Goal: Find specific page/section: Find specific page/section

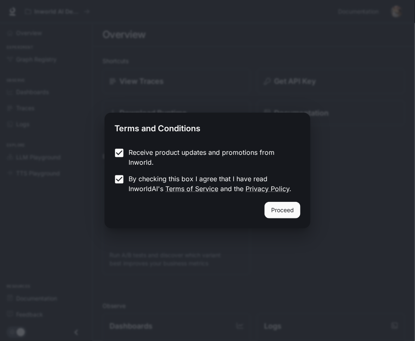
click at [284, 212] on button "Proceed" at bounding box center [282, 210] width 36 height 17
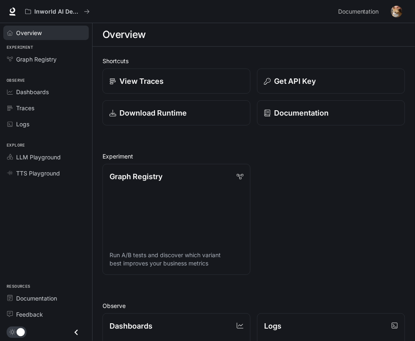
click at [24, 33] on span "Overview" at bounding box center [29, 33] width 26 height 9
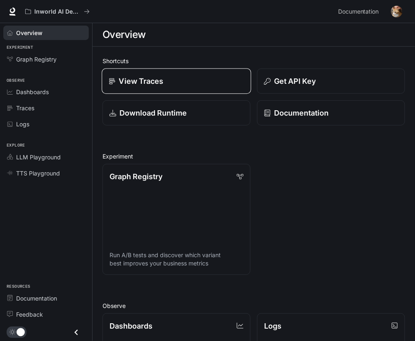
click at [166, 81] on div "View Traces" at bounding box center [176, 81] width 135 height 11
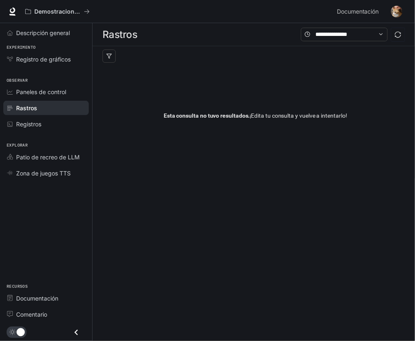
click at [305, 133] on div "Esta consulta no tuvo resultados. ¡Edita tu consulta y vuelve a intentarlo!" at bounding box center [255, 115] width 306 height 99
click at [63, 98] on link "Paneles de control" at bounding box center [46, 92] width 86 height 14
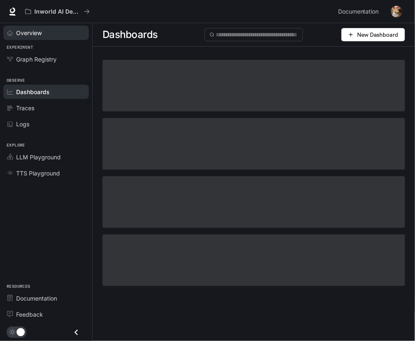
click at [74, 33] on div "Overview" at bounding box center [50, 33] width 69 height 9
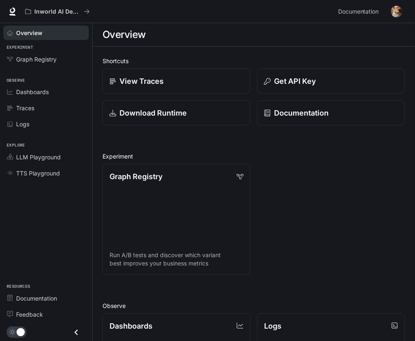
click at [187, 39] on div "Overview" at bounding box center [253, 34] width 302 height 17
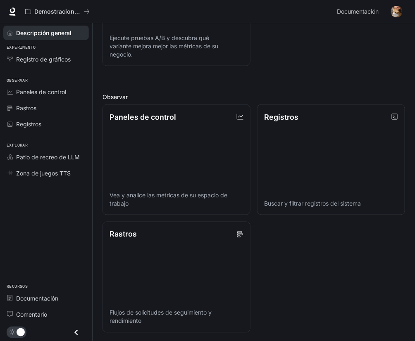
scroll to position [212, 0]
